Goal: Entertainment & Leisure: Consume media (video, audio)

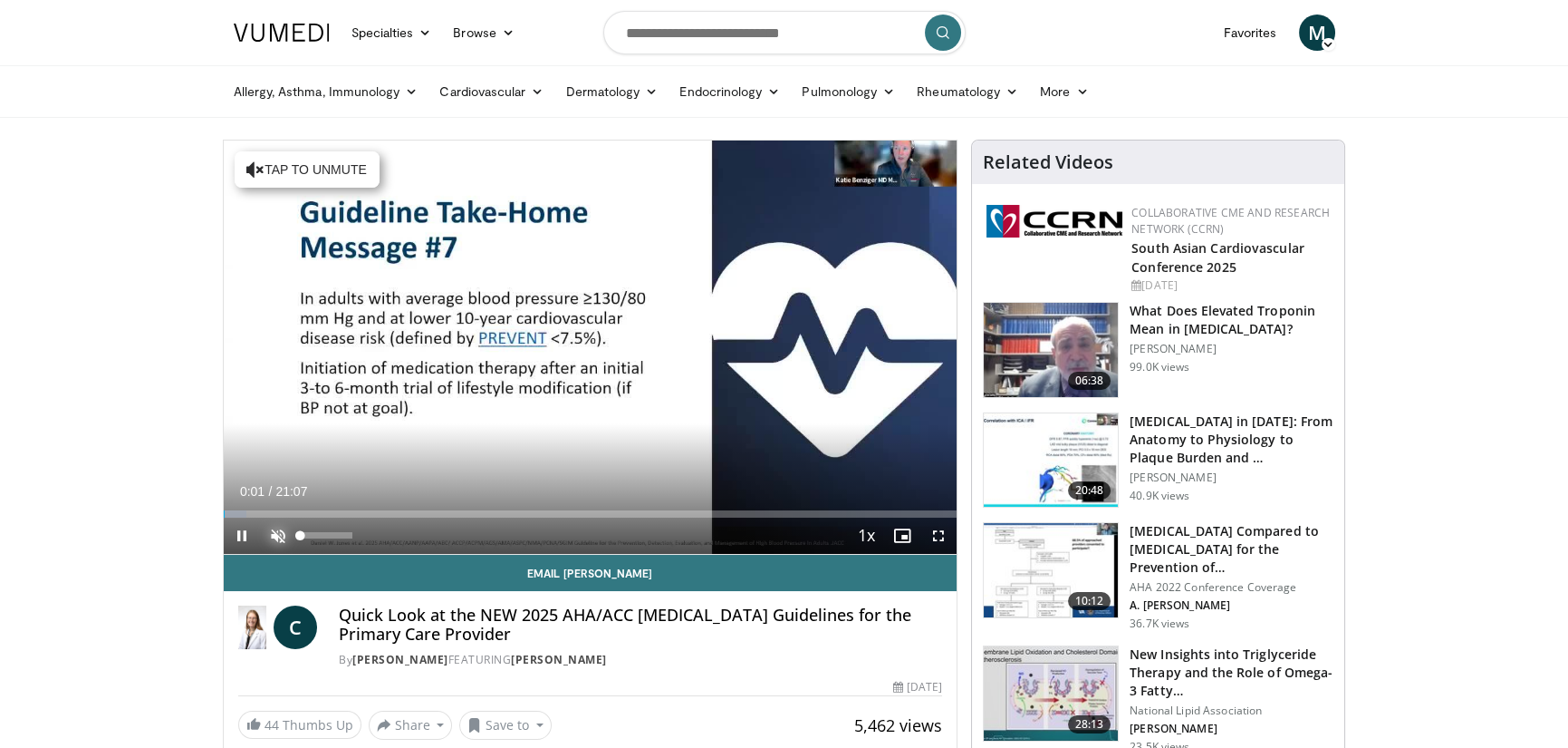
click at [272, 539] on span "Video Player" at bounding box center [278, 536] width 36 height 36
click at [936, 529] on span "Video Player" at bounding box center [939, 536] width 36 height 36
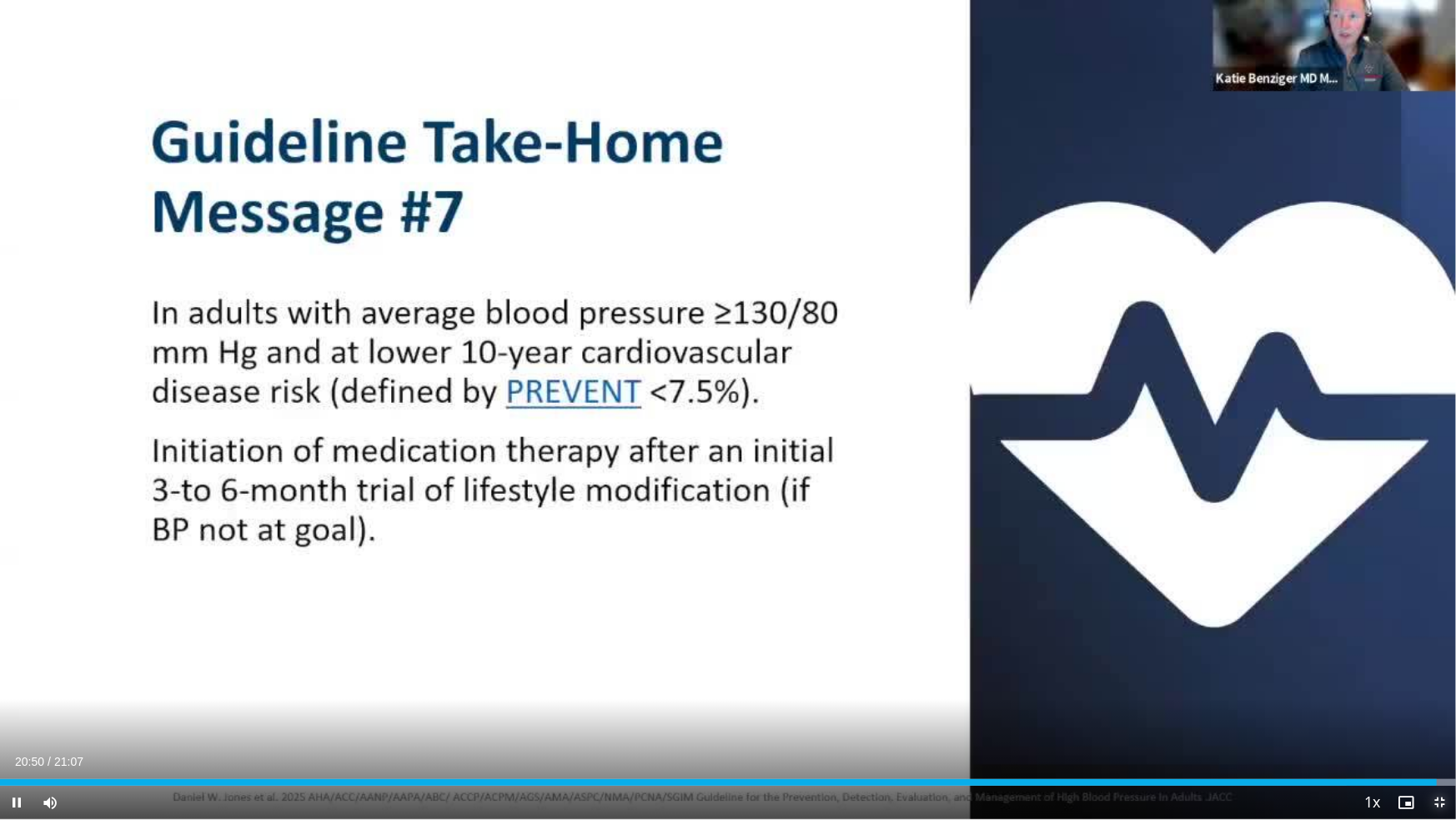
click at [1437, 687] on span "Video Player" at bounding box center [1439, 802] width 33 height 33
